Goal: Information Seeking & Learning: Understand process/instructions

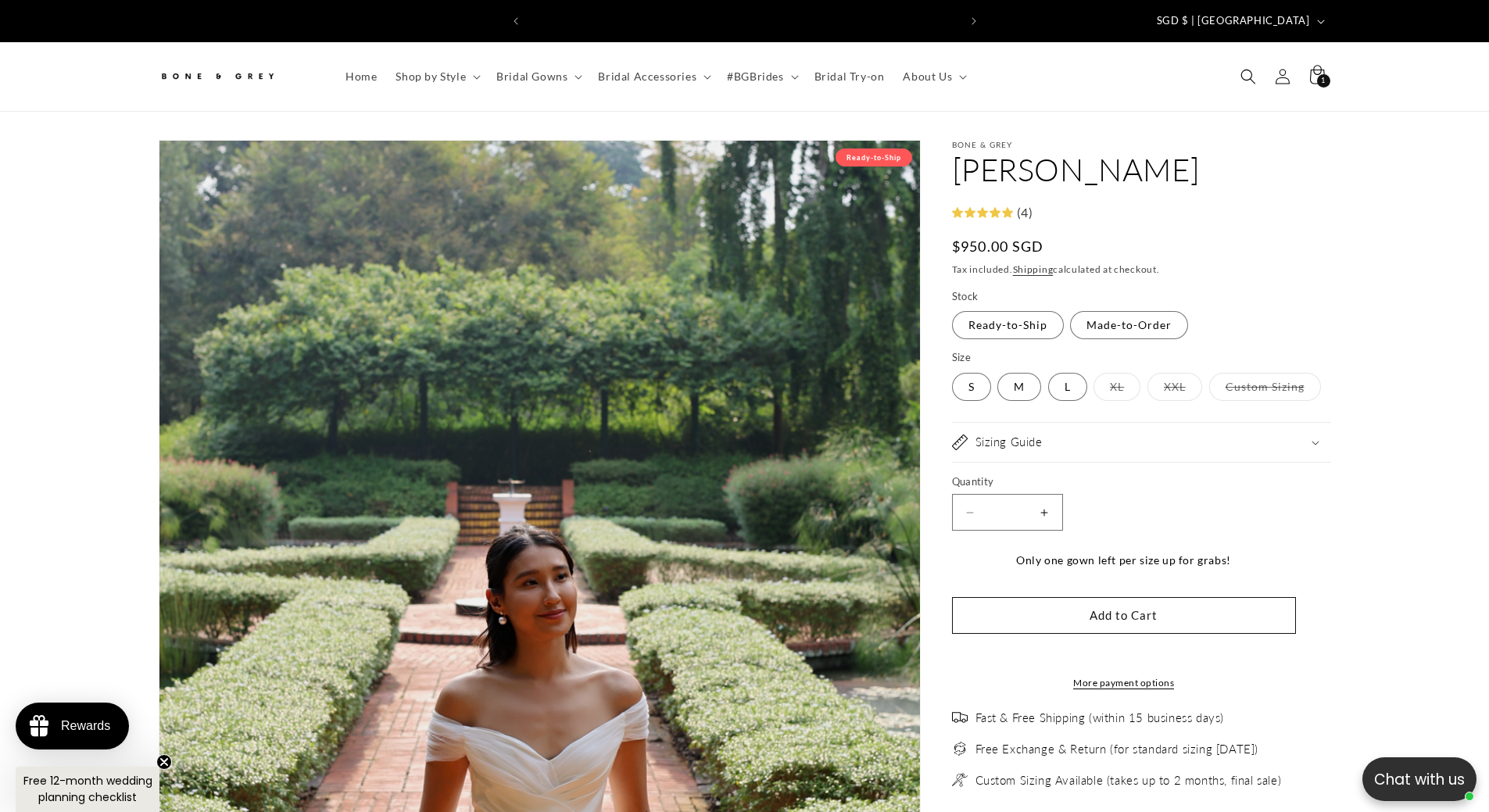
select select "**********"
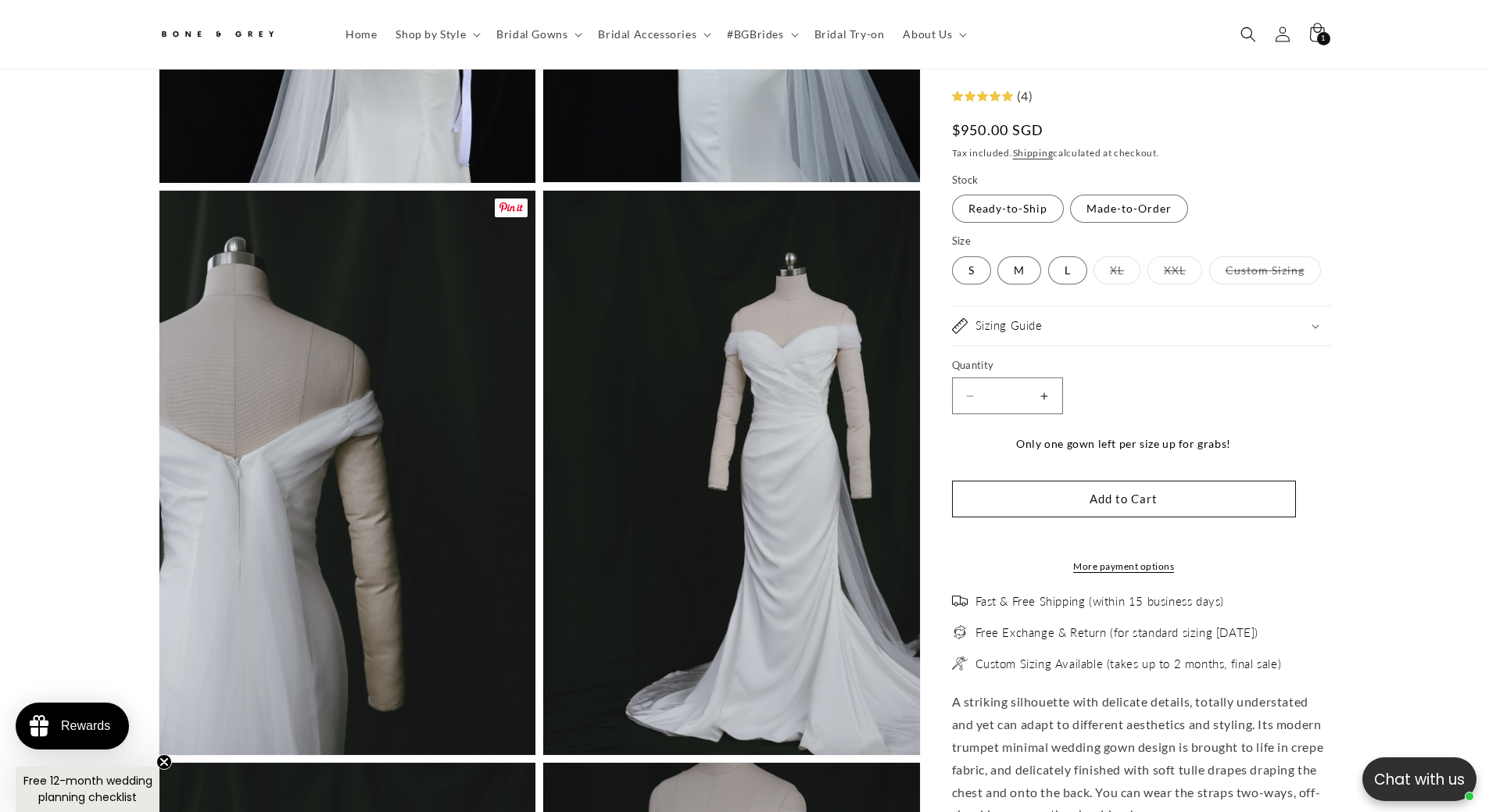
scroll to position [0, 430]
click at [1061, 314] on summary "Sizing Guide" at bounding box center [1142, 326] width 379 height 39
